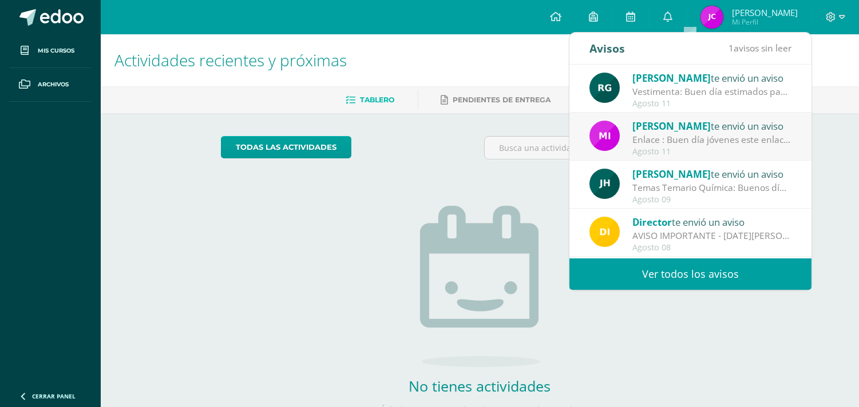
click at [652, 275] on link "Ver todos los avisos" at bounding box center [690, 274] width 242 height 31
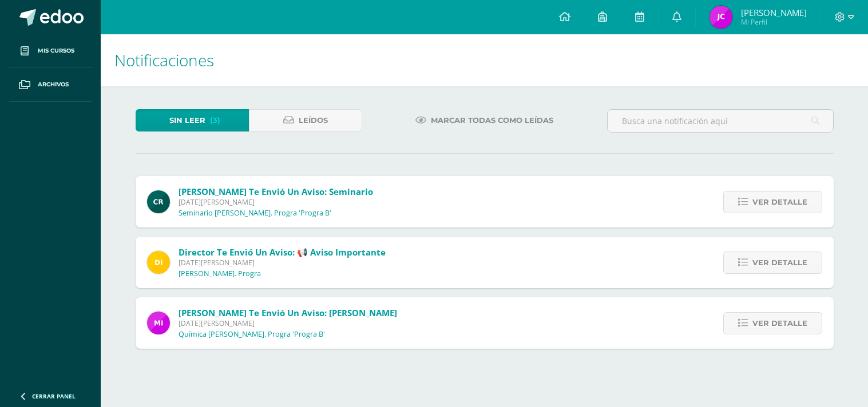
click at [301, 117] on span "Leídos" at bounding box center [313, 120] width 29 height 21
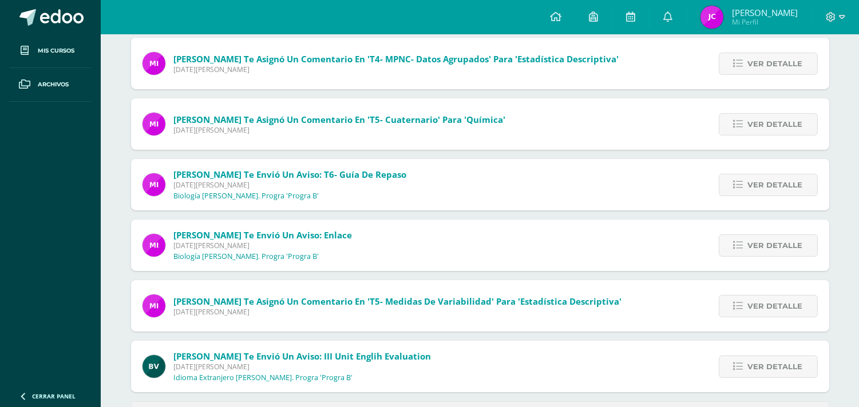
scroll to position [381, 0]
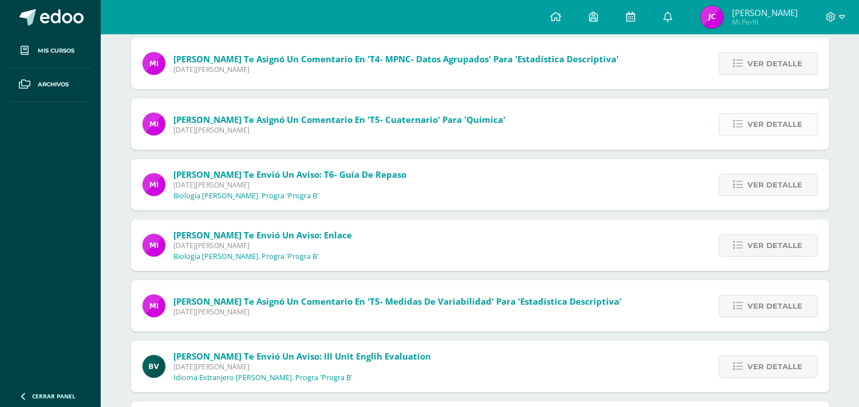
click at [751, 123] on span "Ver detalle" at bounding box center [775, 124] width 55 height 21
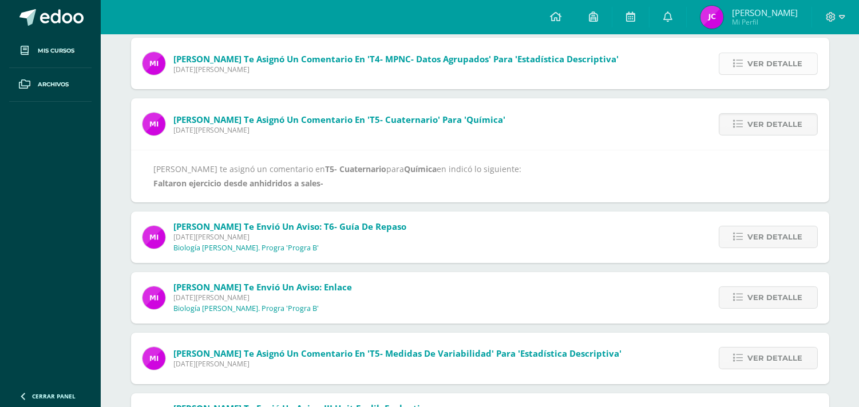
click at [752, 55] on span "Ver detalle" at bounding box center [775, 63] width 55 height 21
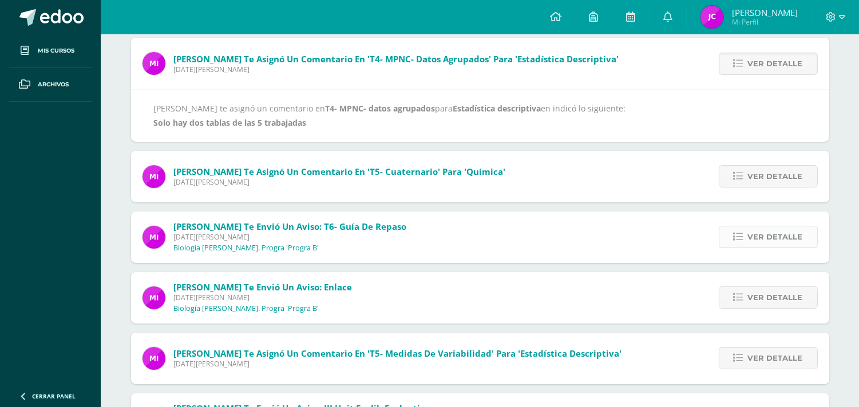
click at [758, 233] on span "Ver detalle" at bounding box center [775, 237] width 55 height 21
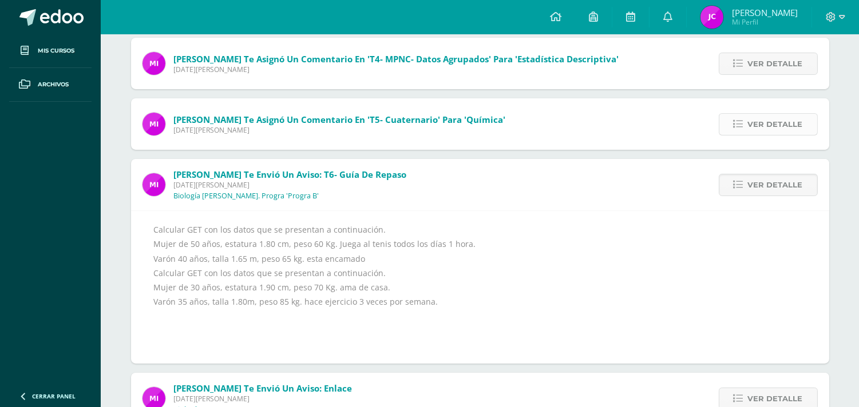
click at [776, 132] on span "Ver detalle" at bounding box center [775, 124] width 55 height 21
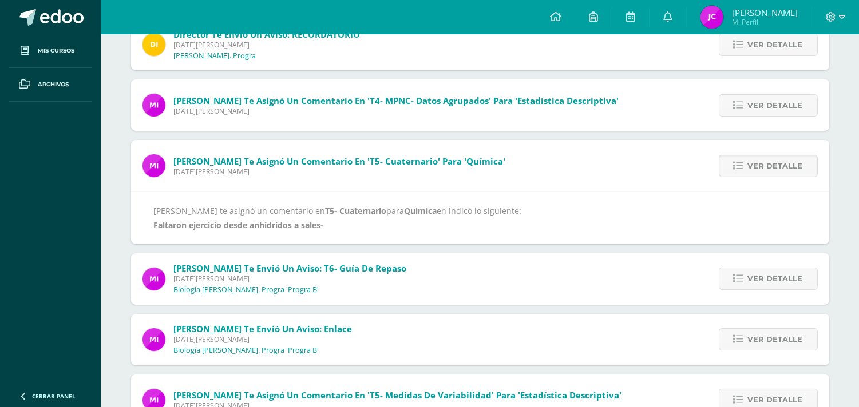
scroll to position [318, 0]
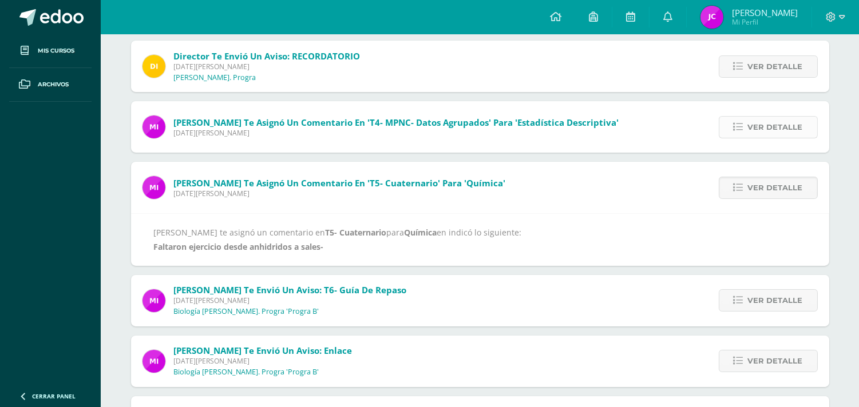
click at [735, 117] on link "Ver detalle" at bounding box center [768, 127] width 99 height 22
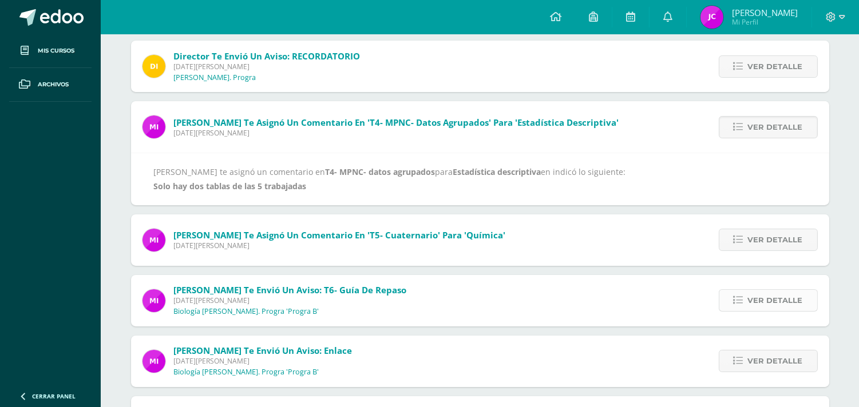
click at [741, 306] on link "Ver detalle" at bounding box center [768, 300] width 99 height 22
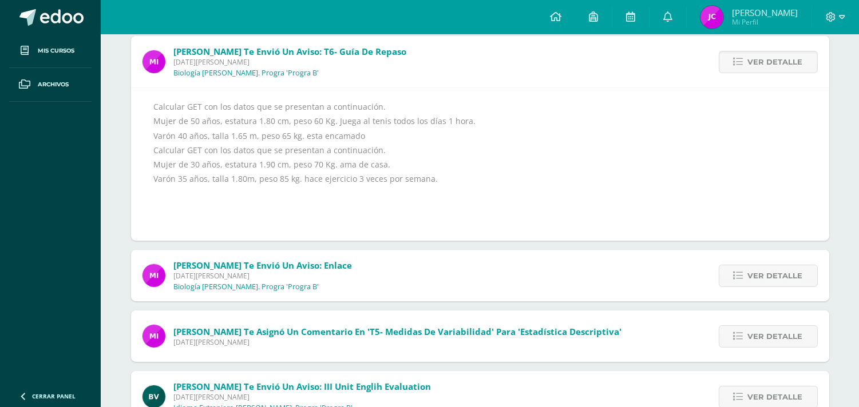
scroll to position [508, 0]
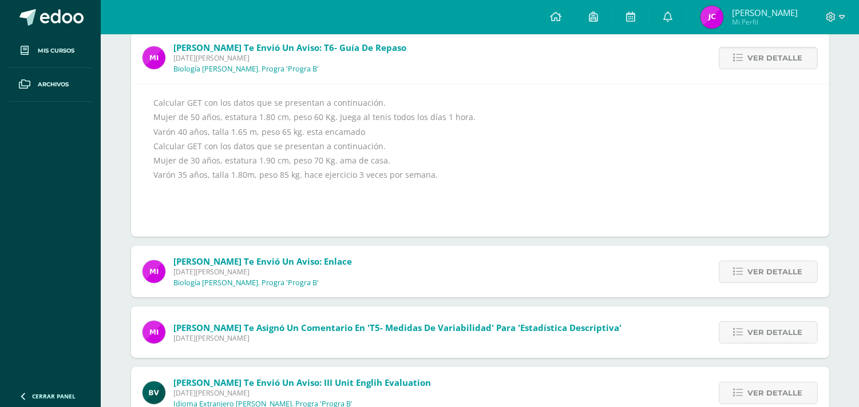
click at [745, 290] on div "Ver detalle" at bounding box center [765, 271] width 128 height 51
click at [781, 283] on div "Ver detalle" at bounding box center [765, 271] width 128 height 51
click at [775, 259] on div "Ver detalle" at bounding box center [765, 271] width 128 height 51
click at [750, 333] on span "Ver detalle" at bounding box center [775, 332] width 55 height 21
